Goal: Task Accomplishment & Management: Complete application form

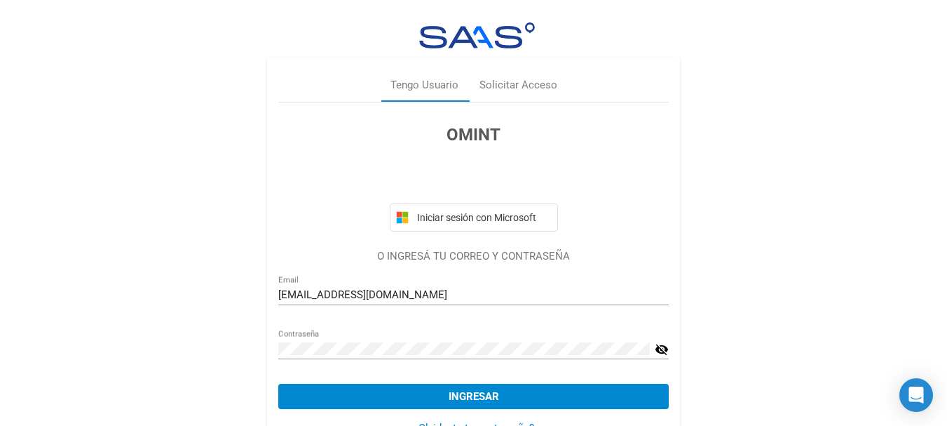
scroll to position [43, 0]
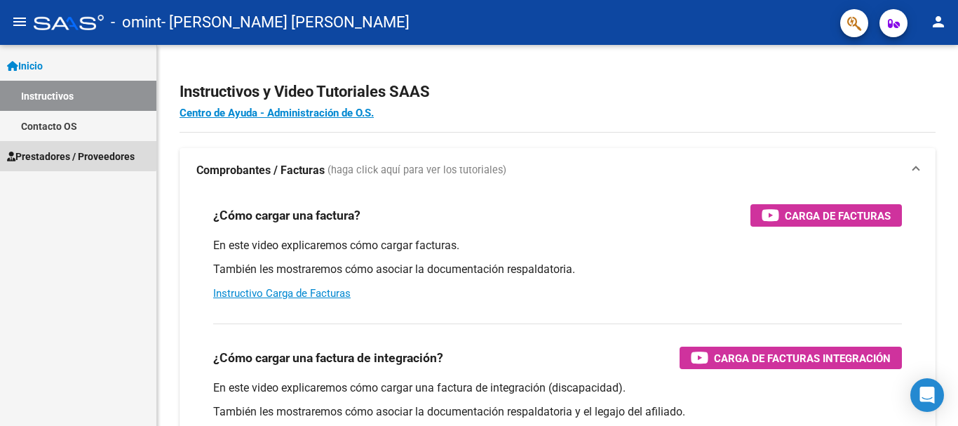
click at [77, 151] on span "Prestadores / Proveedores" at bounding box center [71, 156] width 128 height 15
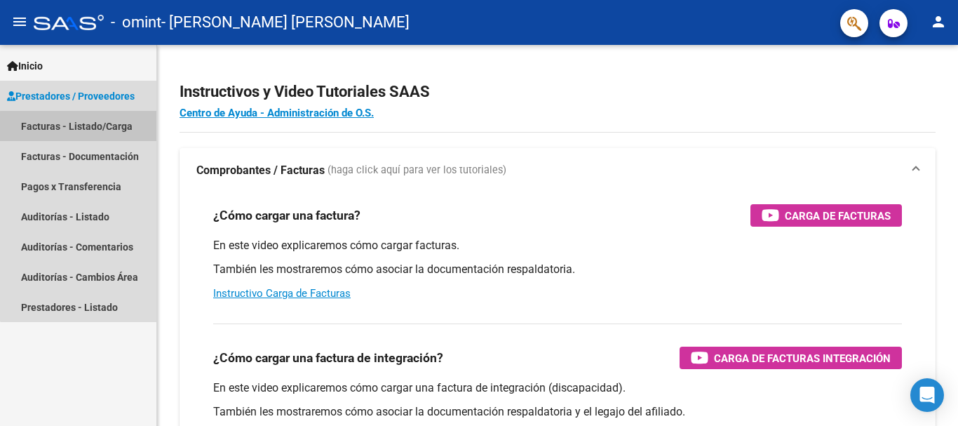
click at [90, 127] on link "Facturas - Listado/Carga" at bounding box center [78, 126] width 156 height 30
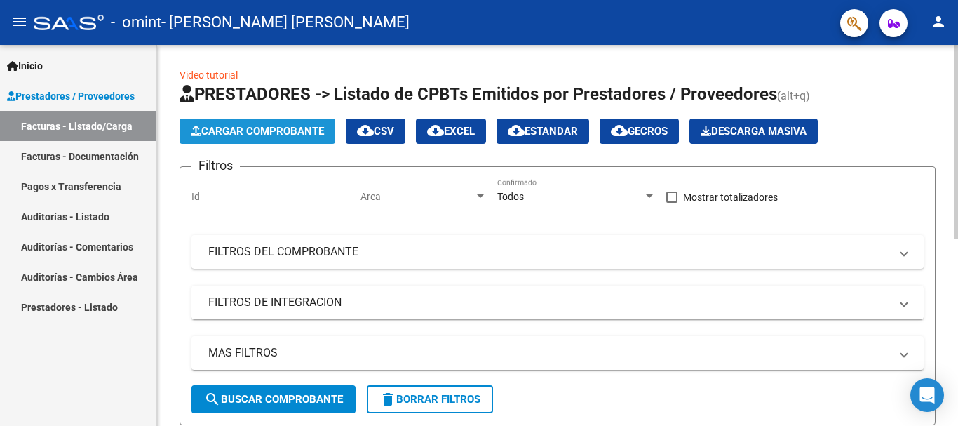
click at [238, 127] on span "Cargar Comprobante" at bounding box center [257, 131] width 133 height 13
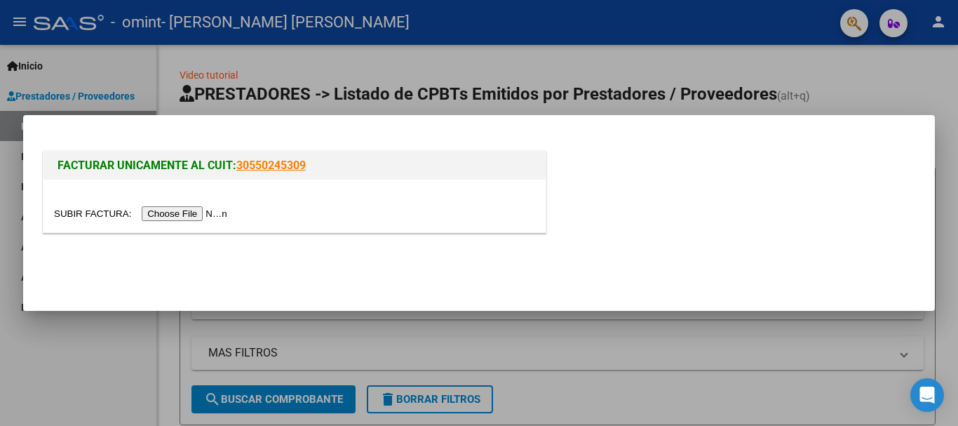
click at [200, 212] on input "file" at bounding box center [142, 213] width 177 height 15
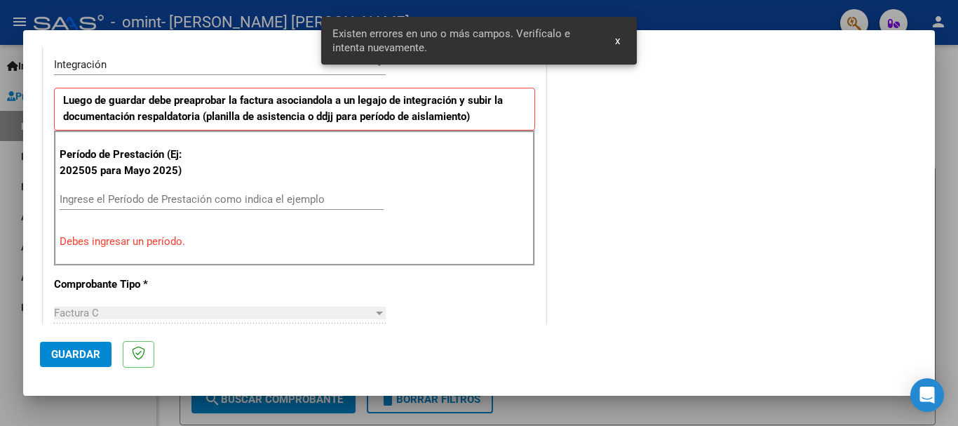
scroll to position [350, 0]
click at [139, 193] on input "Ingrese el Período de Prestación como indica el ejemplo" at bounding box center [222, 199] width 324 height 13
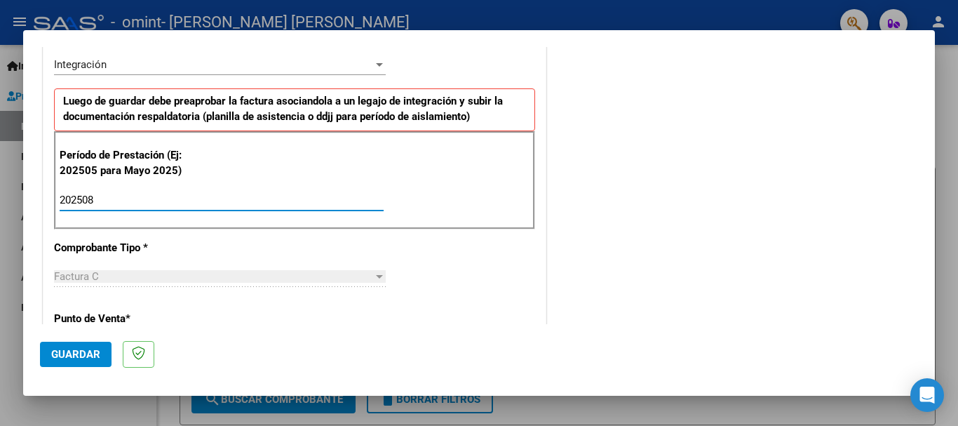
type input "202508"
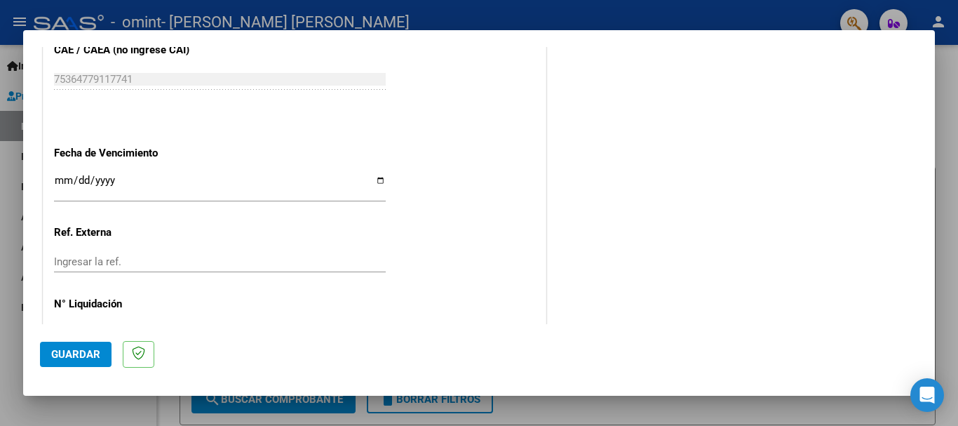
scroll to position [939, 0]
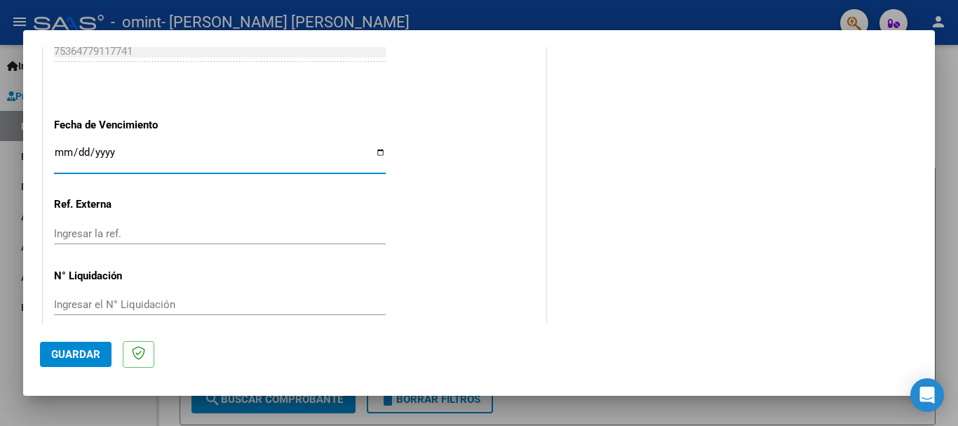
click at [376, 149] on input "Ingresar la fecha" at bounding box center [220, 158] width 332 height 22
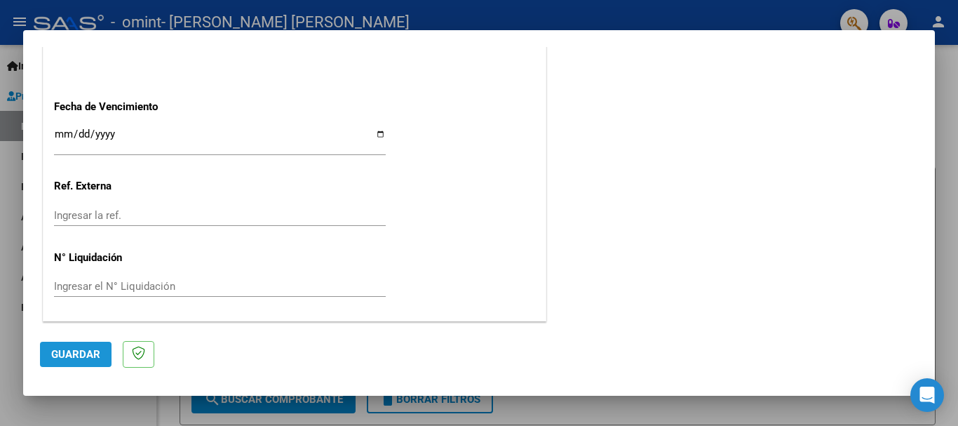
click at [97, 357] on span "Guardar" at bounding box center [75, 354] width 49 height 13
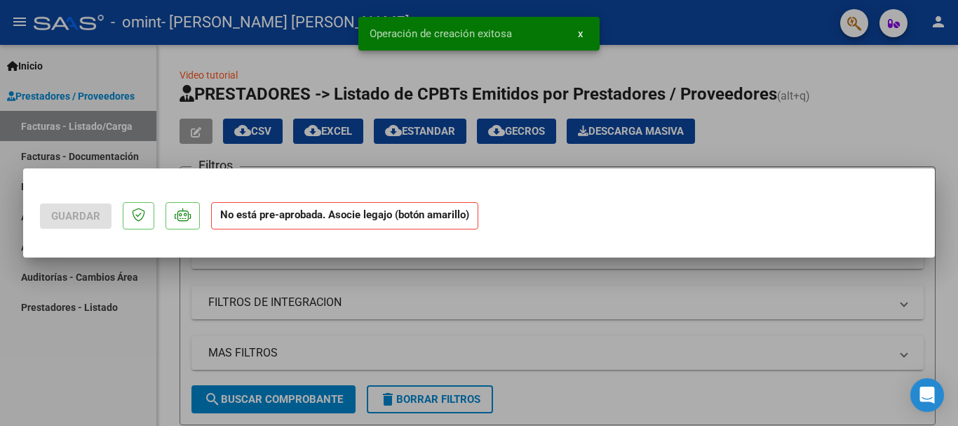
scroll to position [0, 0]
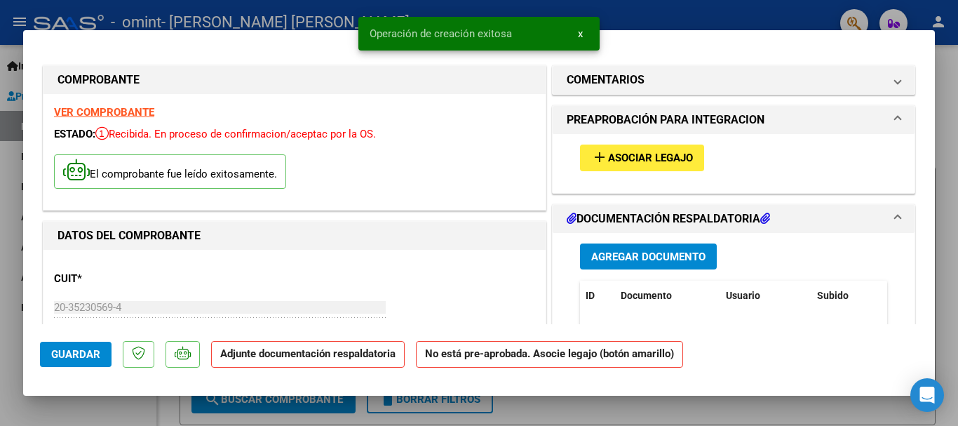
click at [637, 153] on span "Asociar Legajo" at bounding box center [650, 158] width 85 height 13
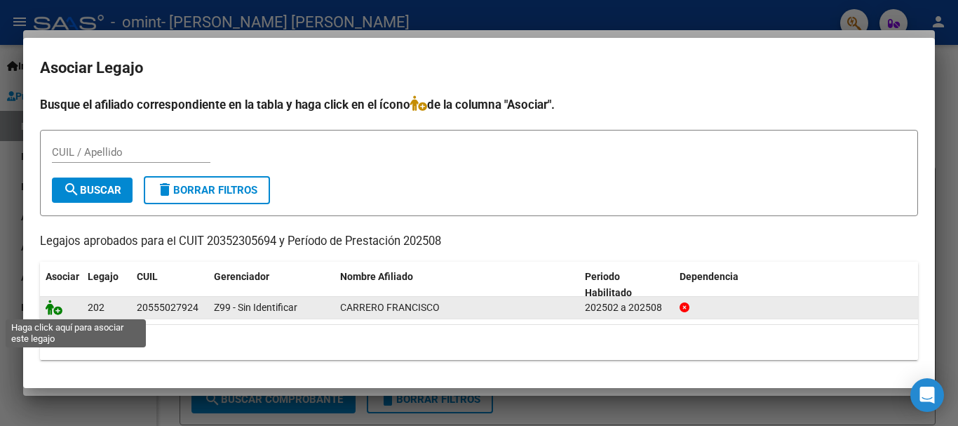
click at [54, 311] on icon at bounding box center [54, 306] width 17 height 15
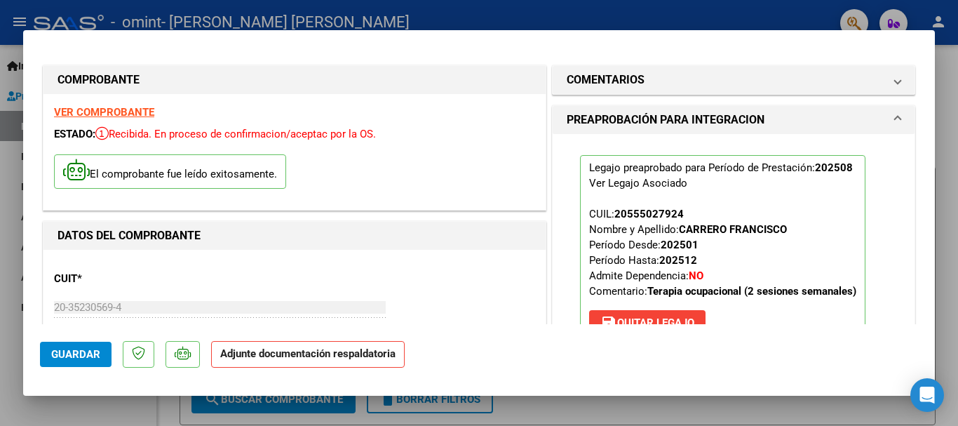
click at [934, 299] on div at bounding box center [479, 213] width 958 height 426
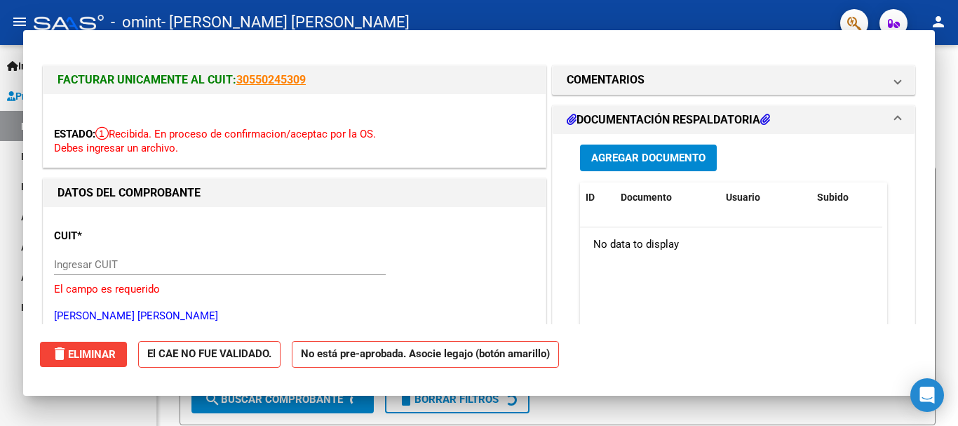
click at [930, 302] on form "Filtros Id Area Area Todos Confirmado Mostrar totalizadores FILTROS DEL COMPROB…" at bounding box center [557, 295] width 756 height 259
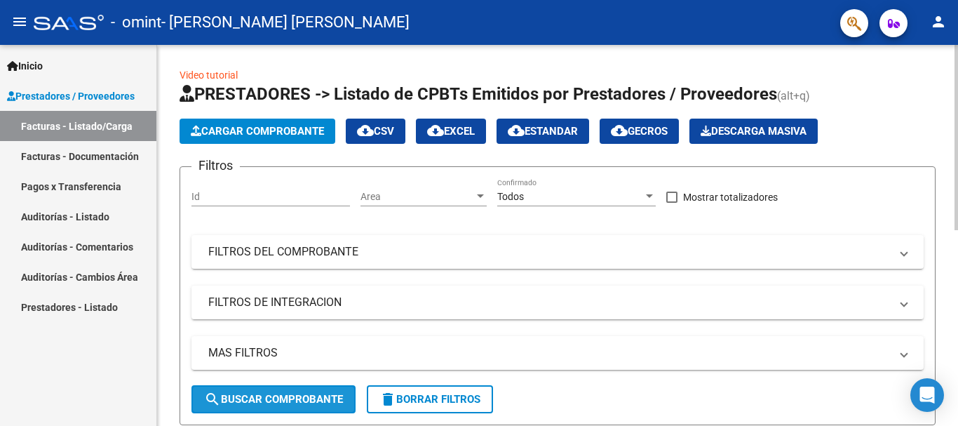
click at [318, 397] on span "search Buscar Comprobante" at bounding box center [273, 399] width 139 height 13
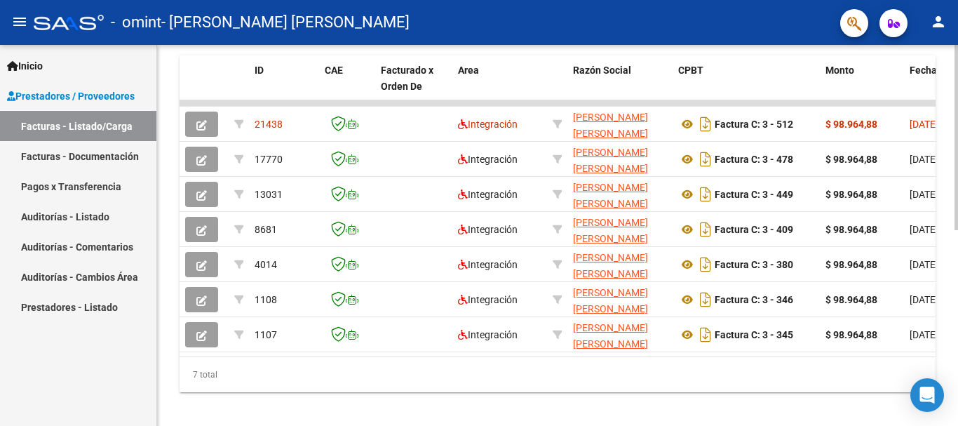
click at [946, 318] on div at bounding box center [956, 235] width 4 height 381
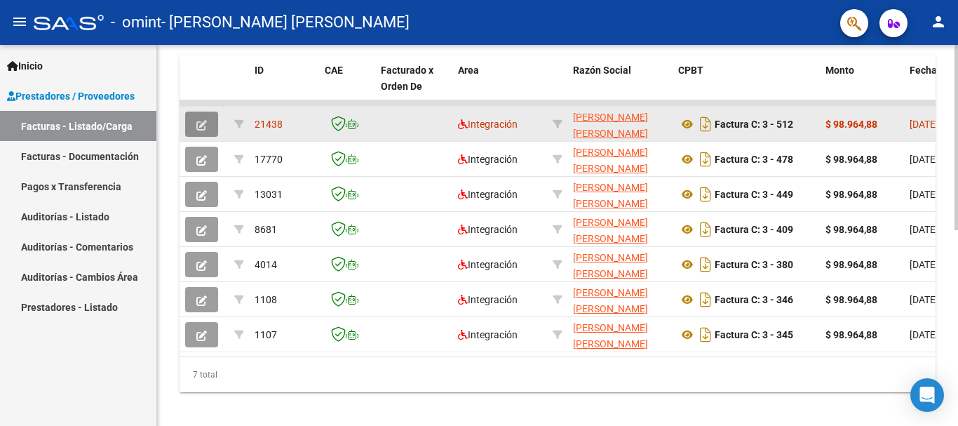
click at [199, 128] on icon "button" at bounding box center [201, 125] width 11 height 11
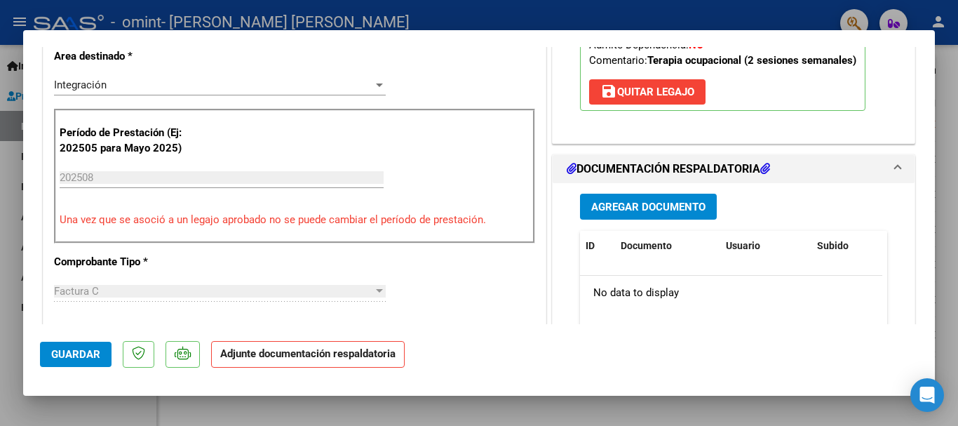
scroll to position [249, 0]
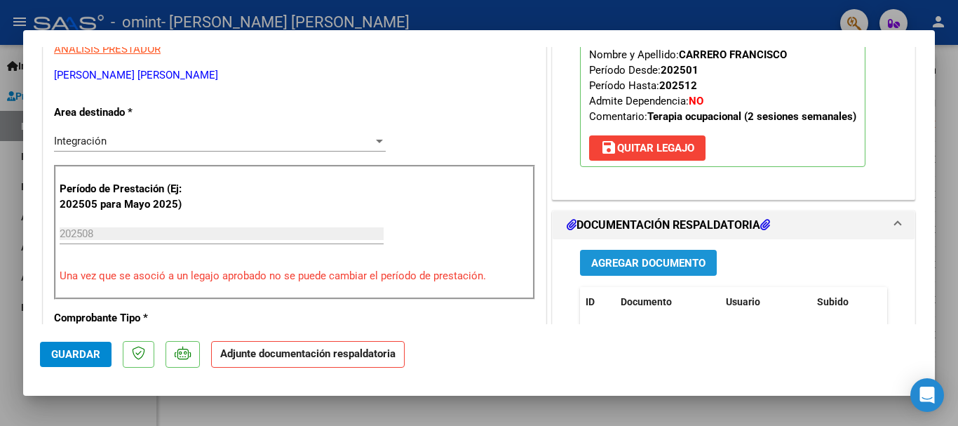
click at [634, 266] on span "Agregar Documento" at bounding box center [648, 263] width 114 height 13
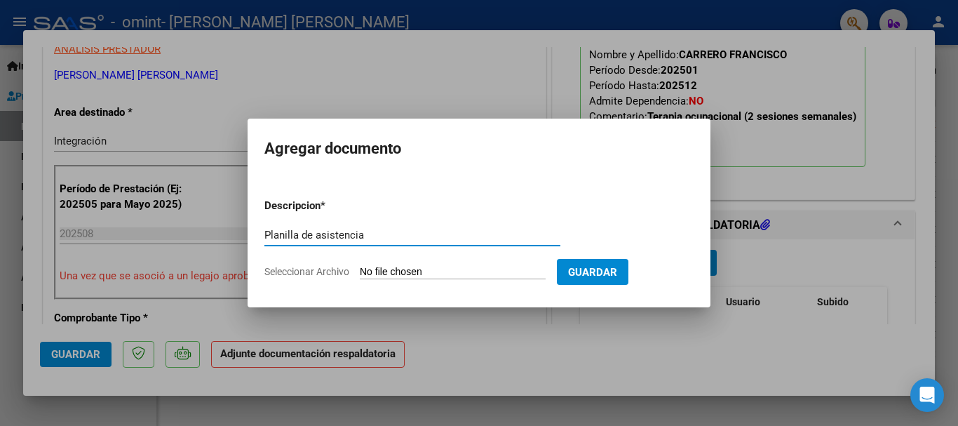
type input "Planilla de asistencia"
click at [432, 267] on input "Seleccionar Archivo" at bounding box center [453, 272] width 186 height 13
type input "C:\fakepath\[PERSON_NAME] .pdf"
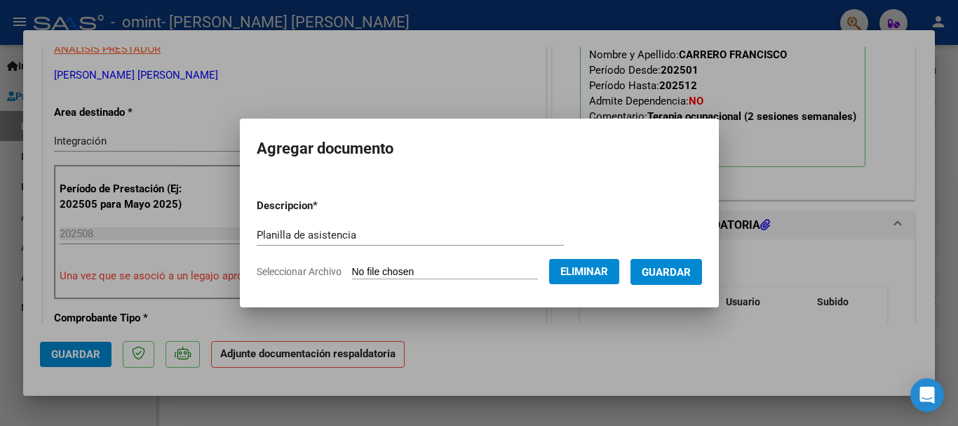
click at [688, 278] on span "Guardar" at bounding box center [665, 272] width 49 height 13
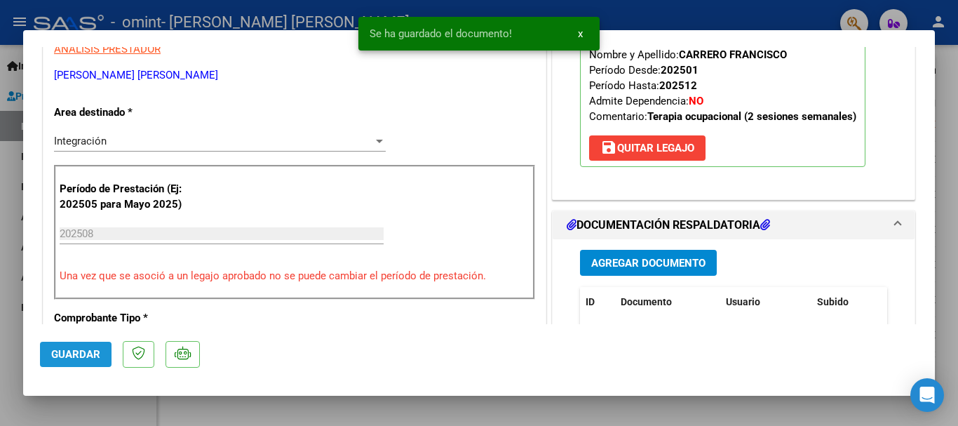
click at [92, 355] on span "Guardar" at bounding box center [75, 354] width 49 height 13
click at [946, 72] on div at bounding box center [479, 213] width 958 height 426
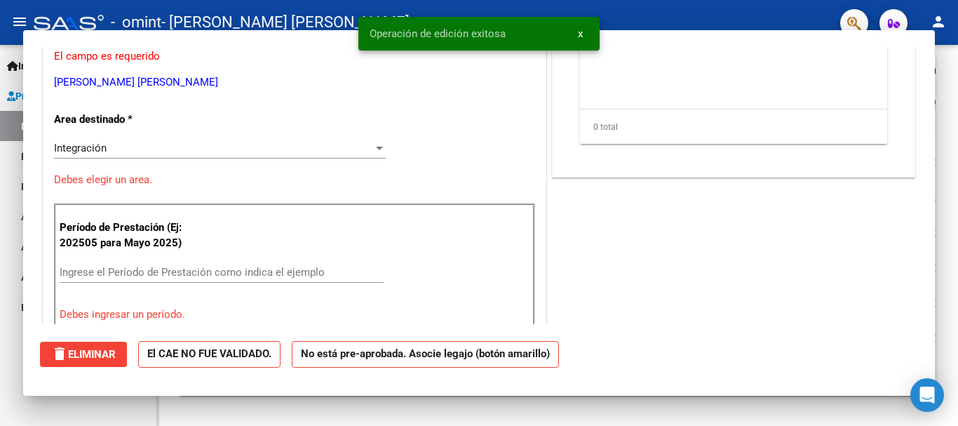
scroll to position [0, 0]
